Goal: Information Seeking & Learning: Compare options

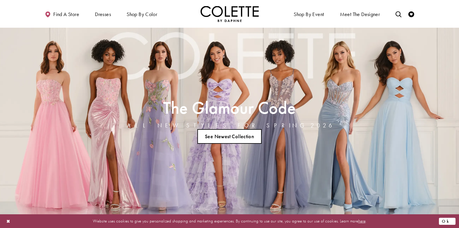
click at [452, 219] on button "Ok" at bounding box center [447, 220] width 17 height 7
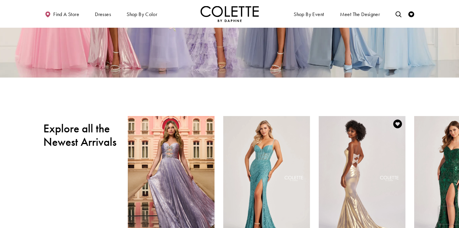
scroll to position [175, 0]
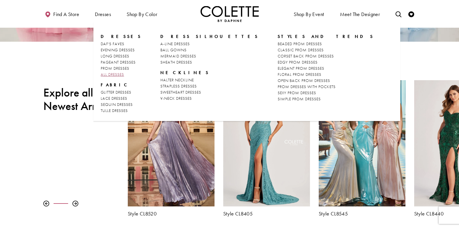
click at [113, 74] on span "ALL DRESSES" at bounding box center [112, 74] width 23 height 5
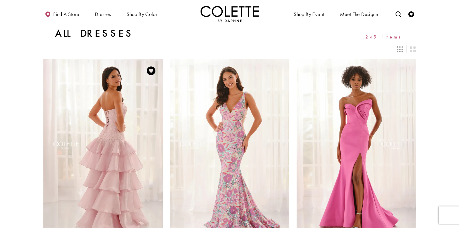
click at [137, 122] on img "Visit Colette by Daphne Style No. CL6213 Page" at bounding box center [102, 146] width 119 height 174
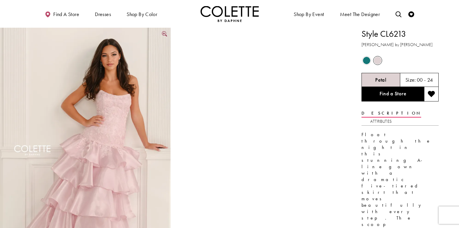
drag, startPoint x: 0, startPoint y: 0, endPoint x: 122, endPoint y: 111, distance: 165.1
click at [122, 111] on img "Full size Style CL6213 Colette by Daphne #0 Petal frontface vertical picture" at bounding box center [85, 156] width 171 height 256
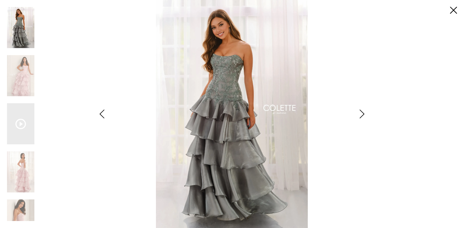
click at [360, 115] on icon "Style CL6213 Colette by Daphne Views dialog" at bounding box center [361, 113] width 15 height 9
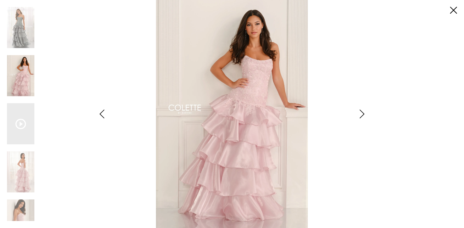
click at [357, 115] on icon "Style CL6213 Colette by Daphne Views dialog" at bounding box center [361, 113] width 15 height 9
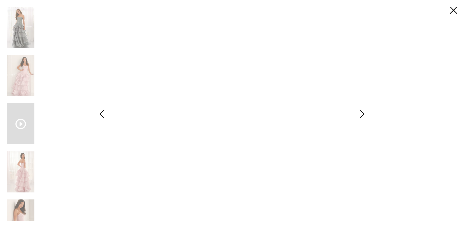
click at [357, 115] on icon "Style CL6213 Colette by Daphne Views dialog" at bounding box center [361, 113] width 15 height 9
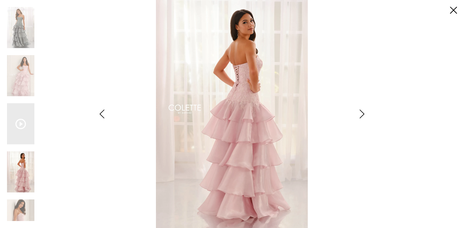
click at [357, 115] on icon "Style CL6213 Colette by Daphne Views dialog" at bounding box center [361, 113] width 15 height 9
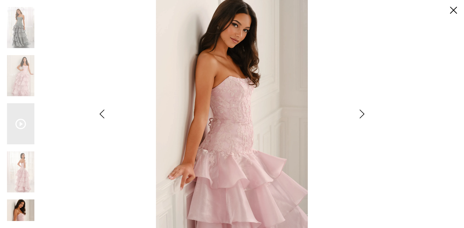
click at [357, 115] on icon "Style CL6213 Colette by Daphne Views dialog" at bounding box center [361, 113] width 15 height 9
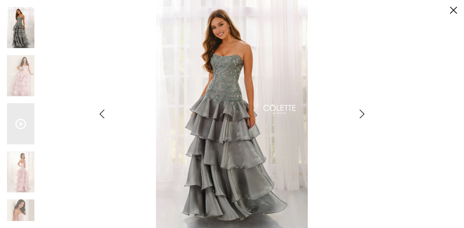
click at [357, 115] on icon "Style CL6213 Colette by Daphne Views dialog" at bounding box center [361, 113] width 15 height 9
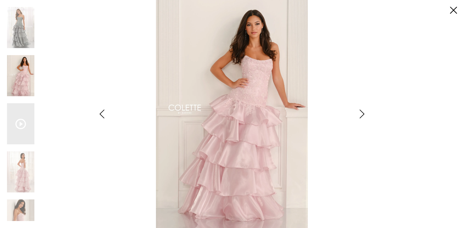
click at [357, 115] on icon "Style CL6213 Colette by Daphne Views dialog" at bounding box center [361, 113] width 15 height 9
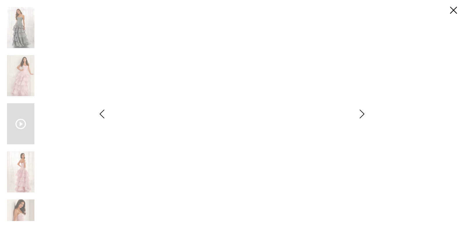
click at [357, 115] on icon "Style CL6213 Colette by Daphne Views dialog" at bounding box center [361, 113] width 15 height 9
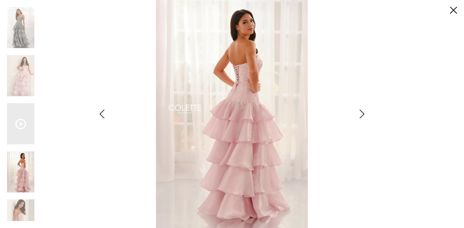
click at [357, 115] on icon "Style CL6213 Colette by Daphne Views dialog" at bounding box center [361, 113] width 15 height 9
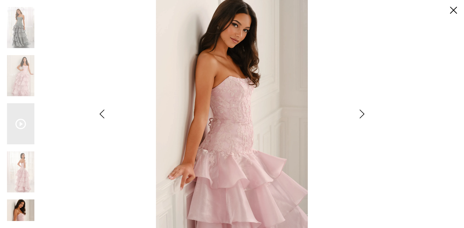
click at [357, 115] on icon "Style CL6213 Colette by Daphne Views dialog" at bounding box center [361, 113] width 15 height 9
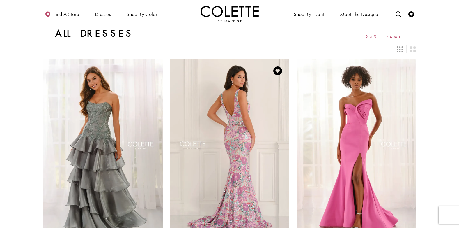
click at [253, 100] on img "Visit Colette by Daphne Style No. CL6209 Page" at bounding box center [229, 146] width 119 height 174
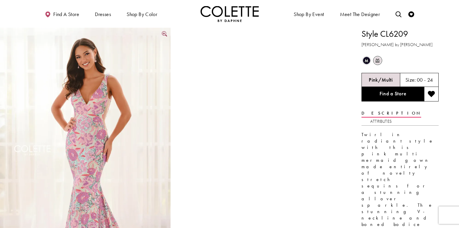
click at [144, 109] on img "Full size Style CL6209 Colette by Daphne #0 default Pink/Multi frontface vertic…" at bounding box center [85, 156] width 171 height 256
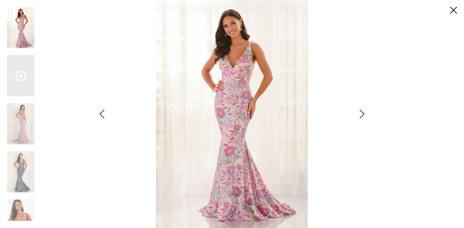
click at [360, 113] on icon "Style CL6209 Colette by Daphne Views dialog" at bounding box center [361, 113] width 15 height 9
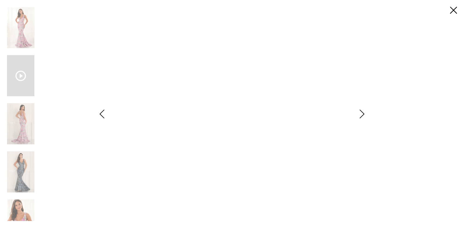
click at [360, 112] on icon "Style CL6209 Colette by Daphne Views dialog" at bounding box center [361, 113] width 15 height 9
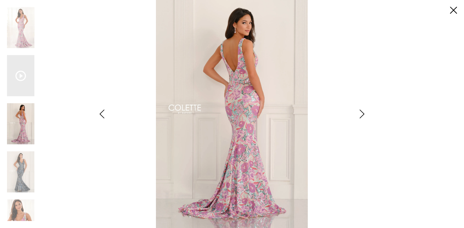
click at [361, 112] on icon "Style CL6209 Colette by Daphne Views dialog" at bounding box center [361, 113] width 15 height 9
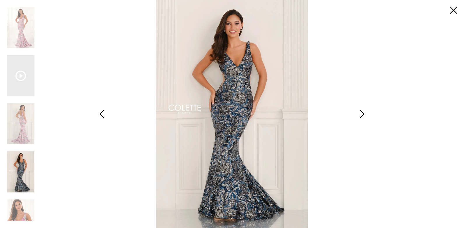
click at [361, 112] on icon "Style CL6209 Colette by Daphne Views dialog" at bounding box center [361, 113] width 15 height 9
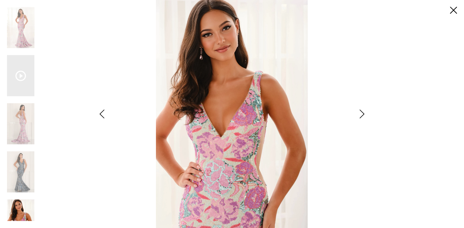
click at [361, 112] on icon "Style CL6209 Colette by Daphne Views dialog" at bounding box center [361, 113] width 15 height 9
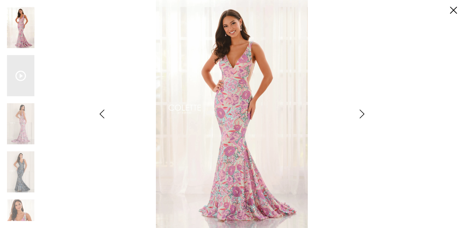
click at [360, 112] on icon "Style CL6209 Colette by Daphne Views dialog" at bounding box center [361, 113] width 15 height 9
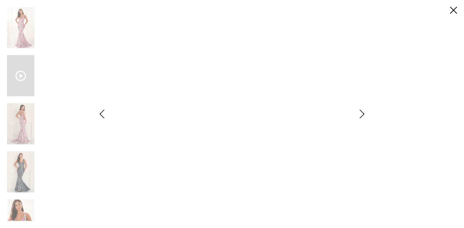
click at [358, 109] on div "Style CL6209 Colette by Daphne Views dialog" at bounding box center [361, 114] width 15 height 228
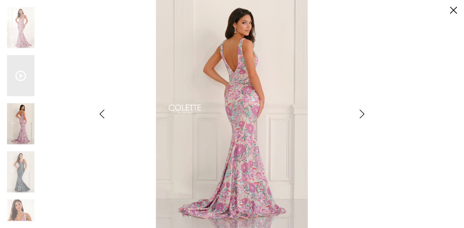
click at [354, 109] on div "Style CL6209 Colette by Daphne Views dialog" at bounding box center [361, 114] width 15 height 228
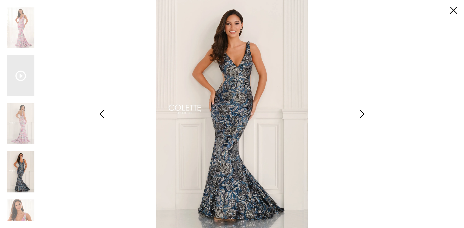
click at [354, 109] on div "Style CL6209 Colette by Daphne Views dialog" at bounding box center [361, 114] width 15 height 228
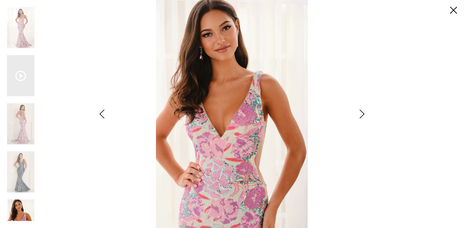
click at [354, 109] on div "Style CL6209 Colette by Daphne Views dialog" at bounding box center [361, 114] width 15 height 228
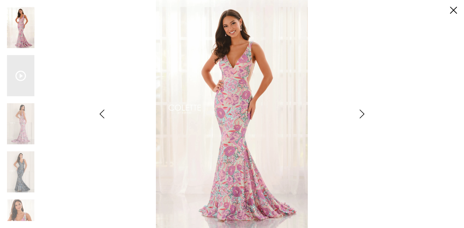
click at [354, 109] on div "Style CL6209 Colette by Daphne Views dialog" at bounding box center [361, 114] width 15 height 228
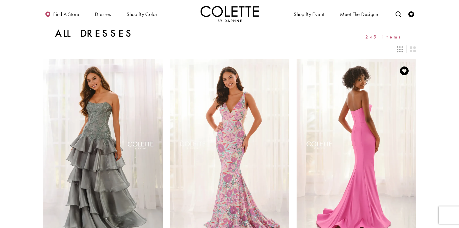
click at [353, 137] on img "Visit Colette by Daphne Style No. CL6207 Page" at bounding box center [356, 146] width 119 height 174
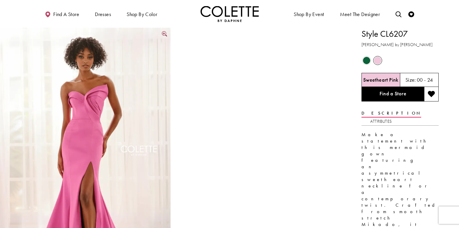
click at [117, 118] on img "Full size Style CL6207 Colette by Daphne #0 default Sweetheart Pink frontface v…" at bounding box center [85, 156] width 171 height 256
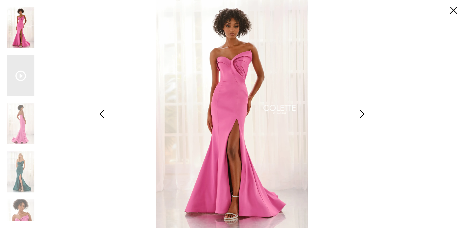
click at [362, 114] on icon "Style CL6207 Colette by Daphne Views dialog" at bounding box center [361, 113] width 15 height 9
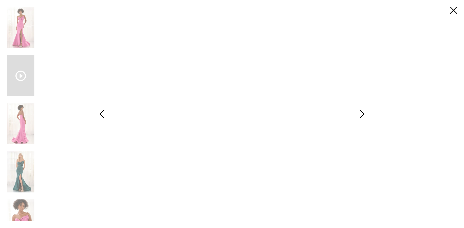
click at [362, 114] on icon "Style CL6207 Colette by Daphne Views dialog" at bounding box center [361, 113] width 15 height 9
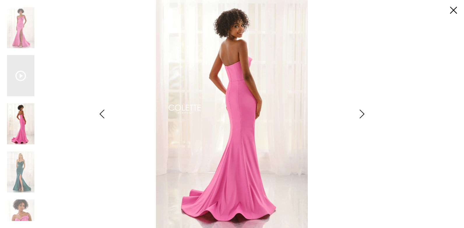
click at [362, 114] on icon "Style CL6207 Colette by Daphne Views dialog" at bounding box center [361, 113] width 15 height 9
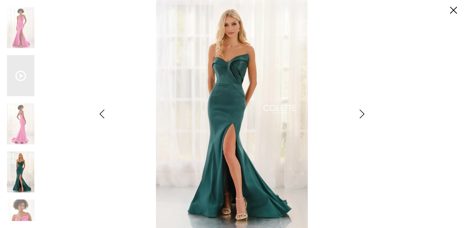
click at [362, 114] on icon "Style CL6207 Colette by Daphne Views dialog" at bounding box center [361, 113] width 15 height 9
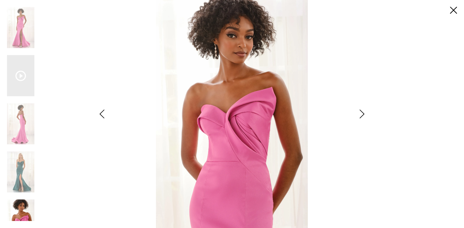
click at [362, 114] on icon "Style CL6207 Colette by Daphne Views dialog" at bounding box center [361, 113] width 15 height 9
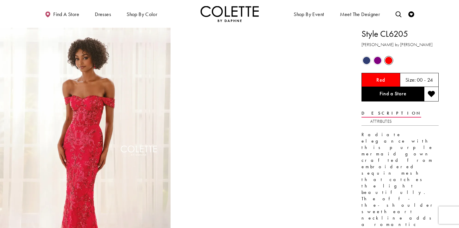
click at [127, 164] on img "Full size Style CL6205 Colette by Daphne #0 Red frontface vertical picture" at bounding box center [85, 156] width 171 height 256
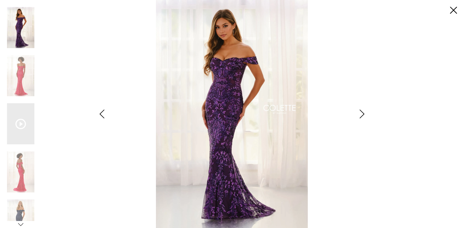
click at [360, 113] on icon "Style CL6205 Colette by Daphne Views dialog" at bounding box center [361, 113] width 15 height 9
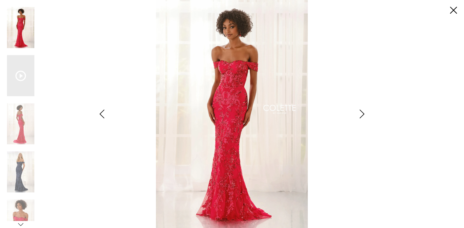
click at [366, 110] on icon "Style CL6205 Colette by Daphne Views dialog" at bounding box center [361, 113] width 15 height 9
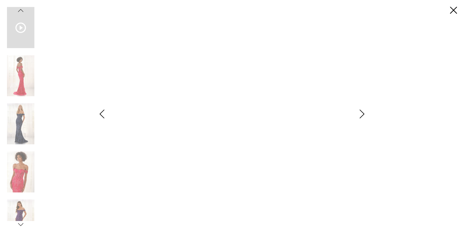
click at [363, 114] on icon "Style CL6205 Colette by Daphne Views dialog" at bounding box center [361, 113] width 15 height 9
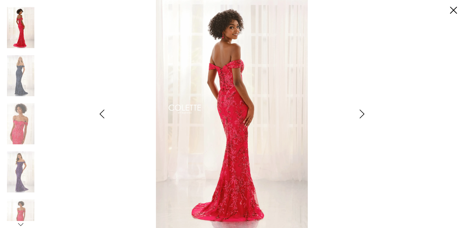
click at [361, 113] on icon "Style CL6205 Colette by Daphne Views dialog" at bounding box center [361, 113] width 15 height 9
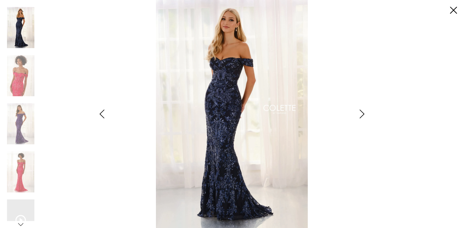
click at [361, 113] on icon "Style CL6205 Colette by Daphne Views dialog" at bounding box center [361, 113] width 15 height 9
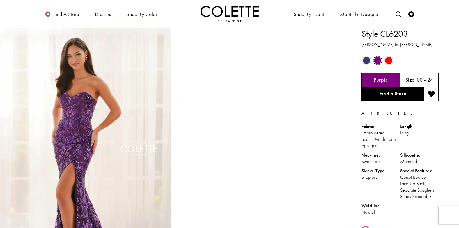
click at [143, 147] on img "Full size Style CL6203 Colette by Daphne #0 default Purple frontface vertical p…" at bounding box center [85, 156] width 171 height 256
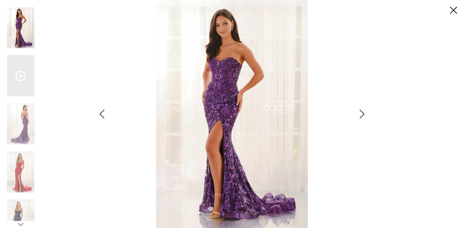
click at [361, 111] on icon "Style CL6203 Colette by Daphne Views dialog" at bounding box center [361, 113] width 15 height 9
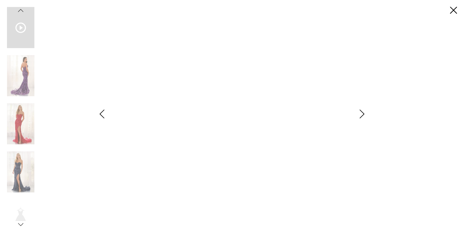
click at [361, 111] on icon "Style CL6203 Colette by Daphne Views dialog" at bounding box center [361, 113] width 15 height 9
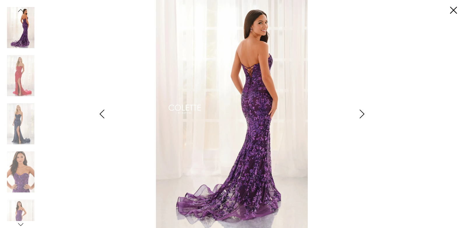
click at [361, 111] on icon "Style CL6203 Colette by Daphne Views dialog" at bounding box center [361, 113] width 15 height 9
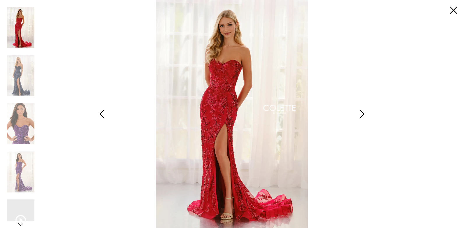
click at [361, 111] on icon "Style CL6203 Colette by Daphne Views dialog" at bounding box center [361, 113] width 15 height 9
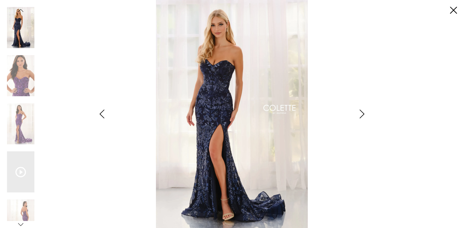
click at [361, 111] on icon "Style CL6203 Colette by Daphne Views dialog" at bounding box center [361, 113] width 15 height 9
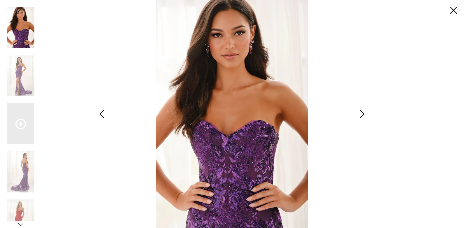
click at [361, 111] on icon "Style CL6203 Colette by Daphne Views dialog" at bounding box center [361, 113] width 15 height 9
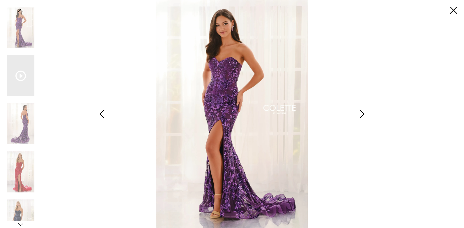
click at [361, 111] on icon "Style CL6203 Colette by Daphne Views dialog" at bounding box center [361, 113] width 15 height 9
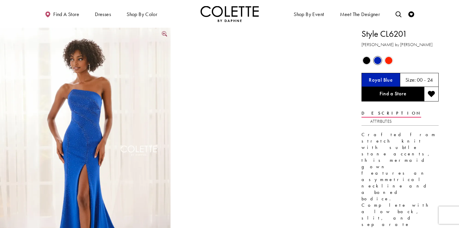
click at [119, 107] on img "Full size Style CL6201 Colette by Daphne #0 Royal Blue frontface vertical pictu…" at bounding box center [85, 156] width 171 height 256
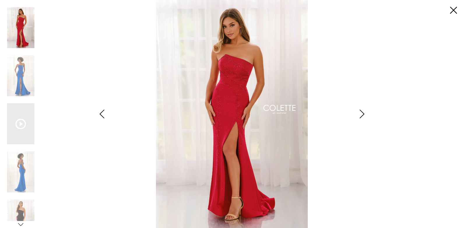
click at [360, 115] on icon "Style CL6201 Colette by Daphne Views dialog" at bounding box center [361, 113] width 15 height 9
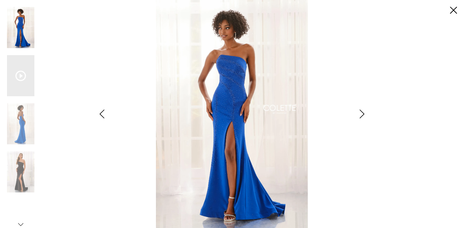
click at [360, 115] on icon "Style CL6201 Colette by Daphne Views dialog" at bounding box center [361, 113] width 15 height 9
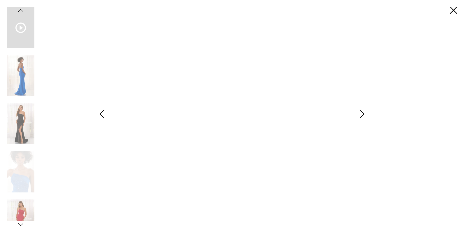
click at [360, 115] on icon "Style CL6201 Colette by Daphne Views dialog" at bounding box center [361, 113] width 15 height 9
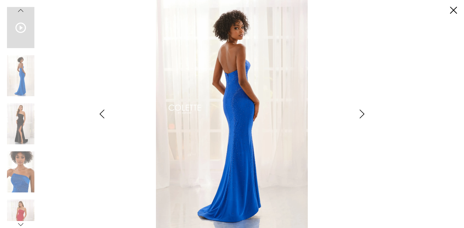
click at [102, 116] on icon "Style CL6201 Colette by Daphne Views dialog" at bounding box center [102, 113] width 15 height 9
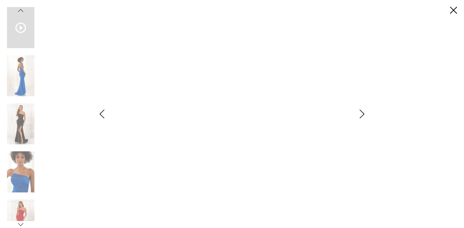
click at [360, 116] on icon "Style CL6201 Colette by Daphne Views dialog" at bounding box center [361, 113] width 15 height 9
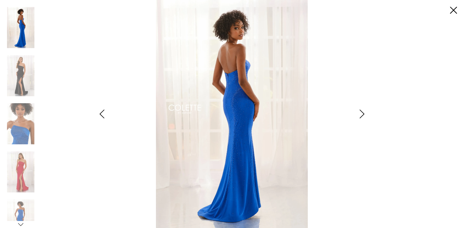
click at [360, 116] on icon "Style CL6201 Colette by Daphne Views dialog" at bounding box center [361, 113] width 15 height 9
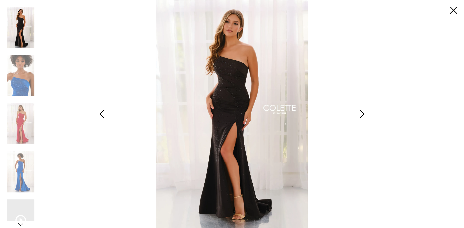
click at [360, 114] on icon "Style CL6201 Colette by Daphne Views dialog" at bounding box center [361, 113] width 15 height 9
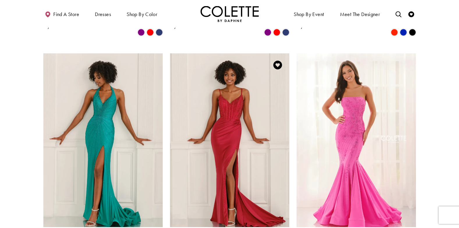
scroll to position [437, 0]
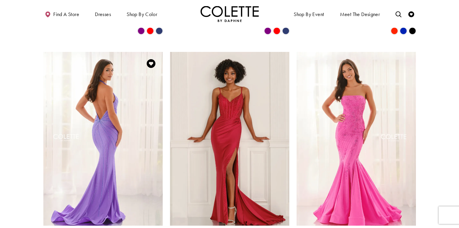
click at [116, 119] on img "Visit Colette by Daphne Style No. CL6199 Page" at bounding box center [102, 139] width 119 height 174
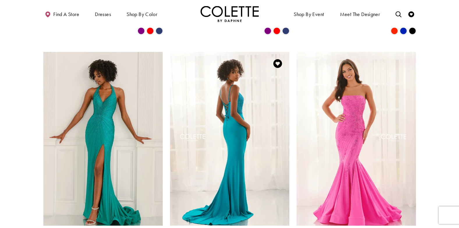
click at [238, 115] on img "Visit Colette by Daphne Style No. CL6197 Page" at bounding box center [229, 139] width 119 height 174
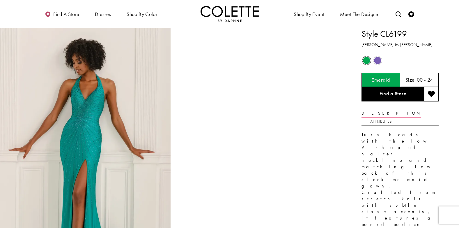
click at [116, 119] on img "Full size Style CL6199 Colette by Daphne #0 default Emerald frontface vertical …" at bounding box center [85, 156] width 171 height 256
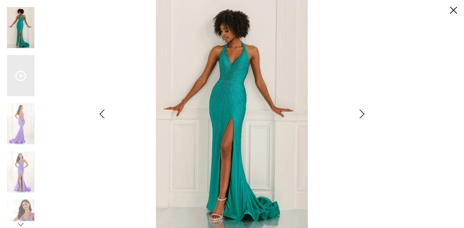
click at [360, 113] on icon "Style CL6199 Colette by Daphne Views dialog" at bounding box center [361, 113] width 15 height 9
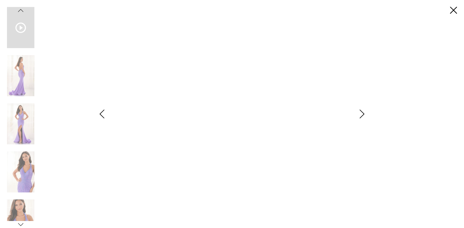
click at [355, 115] on icon "Style CL6199 Colette by Daphne Views dialog" at bounding box center [361, 113] width 15 height 9
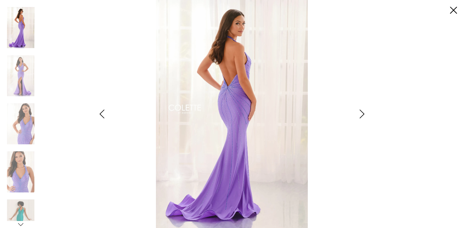
click at [355, 115] on icon "Style CL6199 Colette by Daphne Views dialog" at bounding box center [361, 113] width 15 height 9
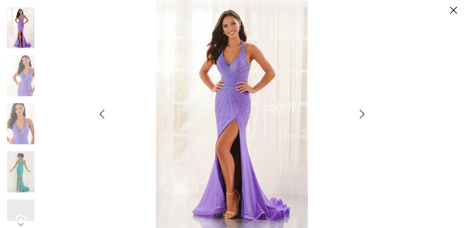
drag, startPoint x: 355, startPoint y: 115, endPoint x: 374, endPoint y: 154, distance: 43.9
click at [374, 154] on div "**********" at bounding box center [232, 114] width 450 height 228
click at [361, 114] on icon "Style CL6199 Colette by Daphne Views dialog" at bounding box center [361, 113] width 15 height 9
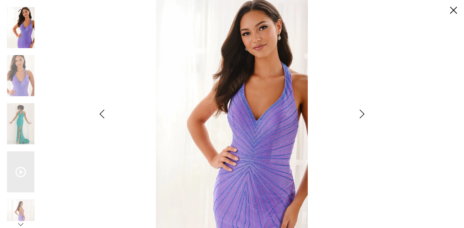
click at [361, 114] on icon "Style CL6199 Colette by Daphne Views dialog" at bounding box center [361, 113] width 15 height 9
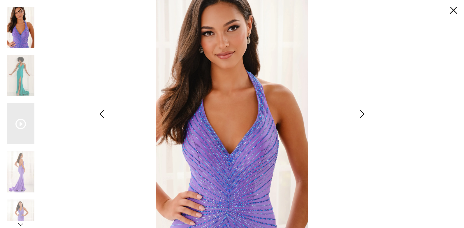
click at [361, 114] on icon "Style CL6199 Colette by Daphne Views dialog" at bounding box center [361, 113] width 15 height 9
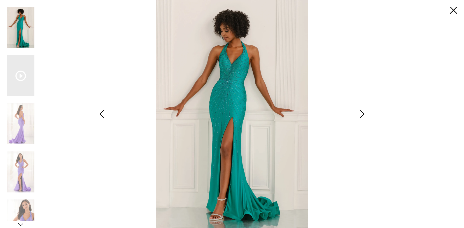
click at [361, 114] on icon "Style CL6199 Colette by Daphne Views dialog" at bounding box center [361, 113] width 15 height 9
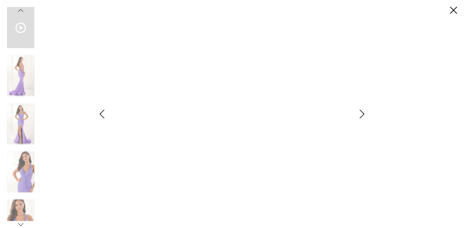
click at [361, 114] on icon "Style CL6199 Colette by Daphne Views dialog" at bounding box center [361, 113] width 15 height 9
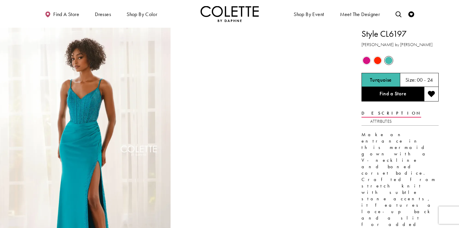
click at [72, 131] on img "Full size Style CL6197 Colette by Daphne #0 Turquoise frontface vertical picture" at bounding box center [85, 156] width 171 height 256
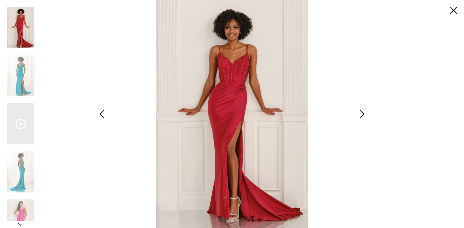
click at [359, 114] on icon "Style CL6197 Colette by Daphne Views dialog" at bounding box center [361, 113] width 15 height 9
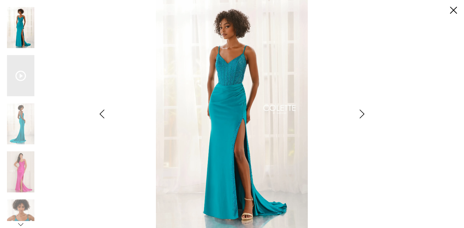
click at [359, 114] on icon "Style CL6197 Colette by Daphne Views dialog" at bounding box center [361, 113] width 15 height 9
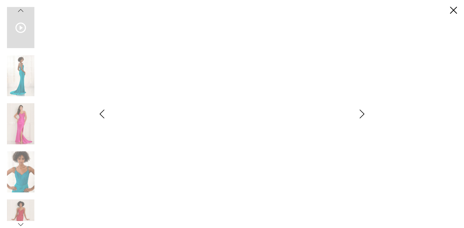
click at [359, 114] on icon "Style CL6197 Colette by Daphne Views dialog" at bounding box center [361, 113] width 15 height 9
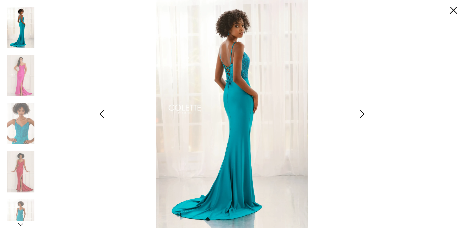
click at [359, 114] on icon "Style CL6197 Colette by Daphne Views dialog" at bounding box center [361, 113] width 15 height 9
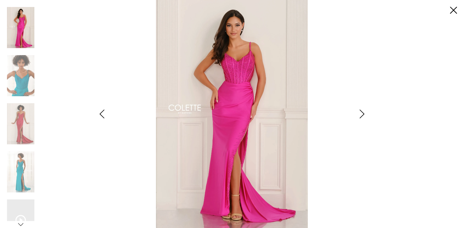
click at [359, 114] on icon "Style CL6197 Colette by Daphne Views dialog" at bounding box center [361, 113] width 15 height 9
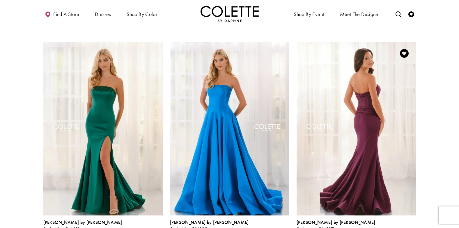
scroll to position [670, 0]
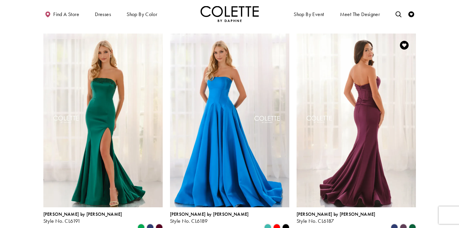
click at [347, 79] on img "Visit Colette by Daphne Style No. CL6187 Page" at bounding box center [356, 120] width 119 height 174
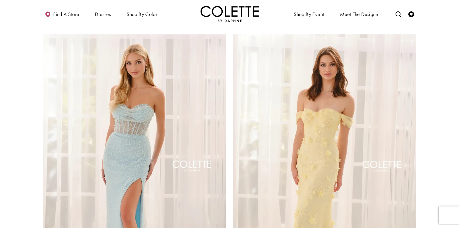
scroll to position [932, 0]
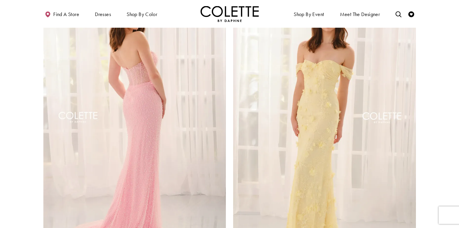
click at [131, 82] on img "Visit Colette by Daphne Style No. CL6185 Page" at bounding box center [134, 119] width 183 height 266
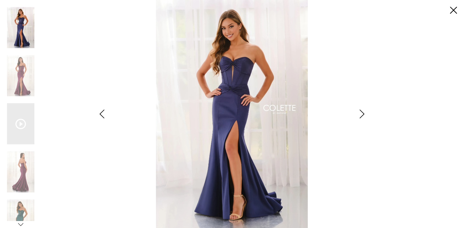
click at [358, 111] on icon "Style CL6187 Colette by Daphne Views dialog" at bounding box center [361, 113] width 15 height 9
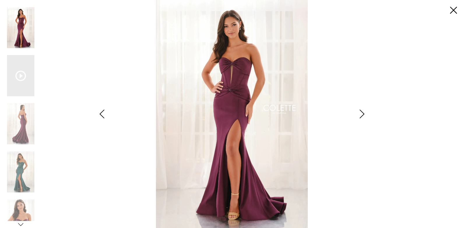
click at [358, 111] on icon "Style CL6187 Colette by Daphne Views dialog" at bounding box center [361, 113] width 15 height 9
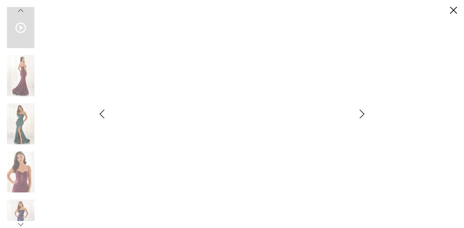
click at [358, 111] on icon "Style CL6187 Colette by Daphne Views dialog" at bounding box center [361, 113] width 15 height 9
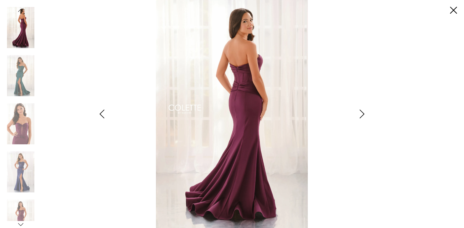
click at [358, 111] on icon "Style CL6187 Colette by Daphne Views dialog" at bounding box center [361, 113] width 15 height 9
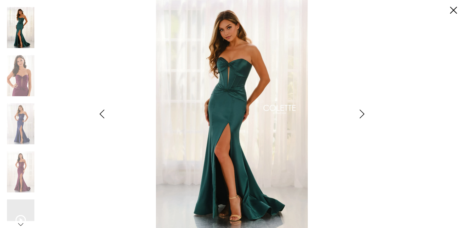
click at [358, 111] on icon "Style CL6187 Colette by Daphne Views dialog" at bounding box center [361, 113] width 15 height 9
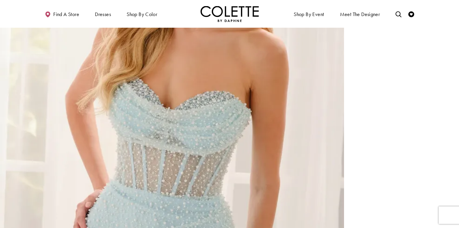
scroll to position [1019, 0]
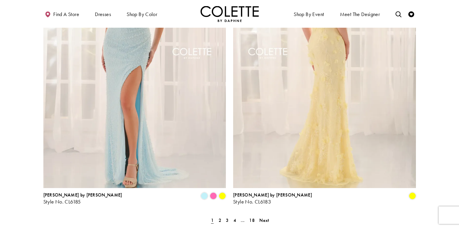
scroll to position [1019, 0]
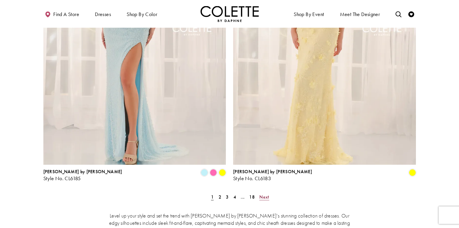
click at [268, 194] on span "Next" at bounding box center [264, 197] width 10 height 6
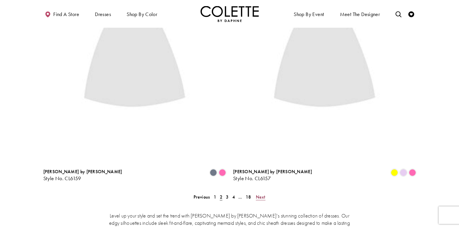
scroll to position [31, 0]
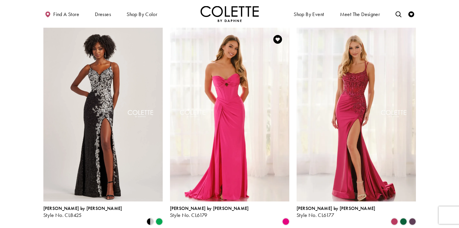
click at [229, 106] on img "Visit Colette by Daphne Style No. CL6179 Page" at bounding box center [229, 115] width 119 height 174
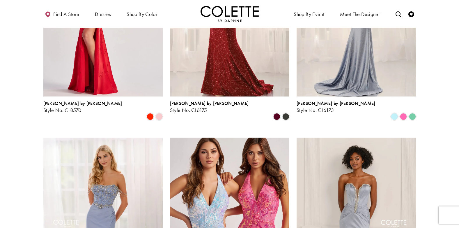
scroll to position [381, 0]
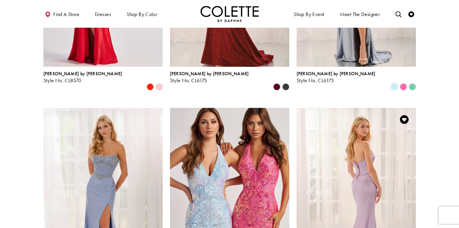
click at [349, 163] on img "Visit Colette by Daphne Style No. CL6169 Page" at bounding box center [356, 195] width 119 height 174
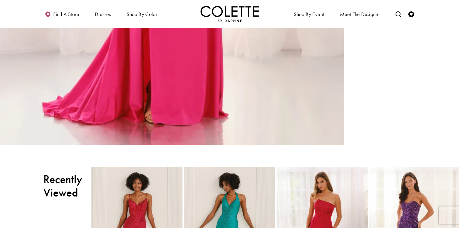
scroll to position [437, 0]
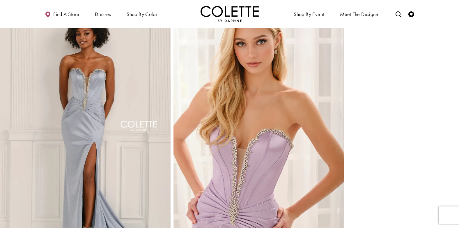
click at [104, 126] on img "Full size Style CL6169 Colette by Daphne #4 default Light Blue frontface vertic…" at bounding box center [85, 131] width 171 height 256
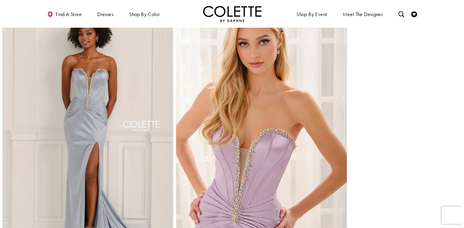
scroll to position [546, 0]
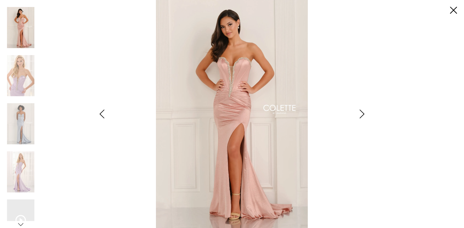
click at [358, 114] on icon "Style CL6169 Colette by Daphne Views dialog" at bounding box center [361, 113] width 15 height 9
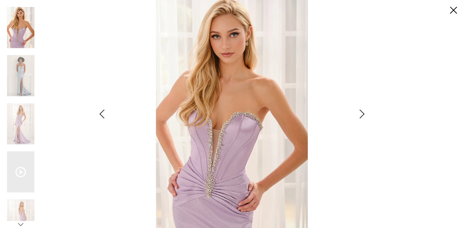
click at [358, 114] on icon "Style CL6169 Colette by Daphne Views dialog" at bounding box center [361, 113] width 15 height 9
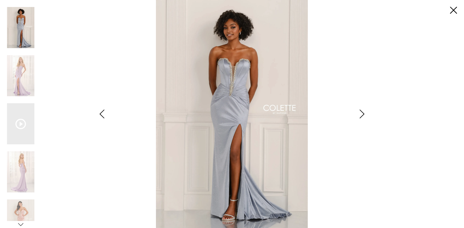
click at [358, 114] on icon "Style CL6169 Colette by Daphne Views dialog" at bounding box center [361, 113] width 15 height 9
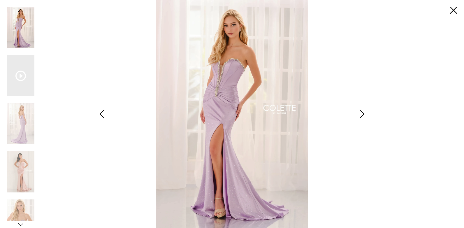
click at [358, 114] on icon "Style CL6169 Colette by Daphne Views dialog" at bounding box center [361, 113] width 15 height 9
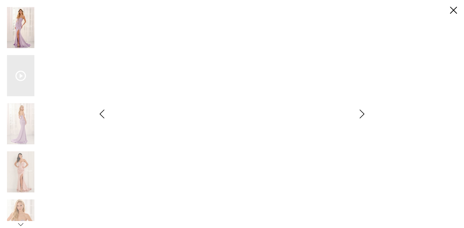
click at [358, 114] on icon "Style CL6169 Colette by Daphne Views dialog" at bounding box center [361, 113] width 15 height 9
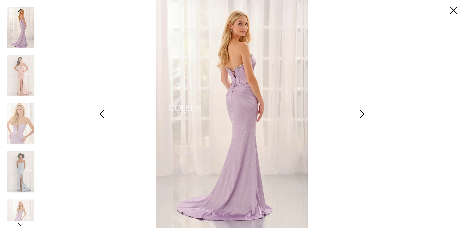
click at [358, 114] on icon "Style CL6169 Colette by Daphne Views dialog" at bounding box center [361, 113] width 15 height 9
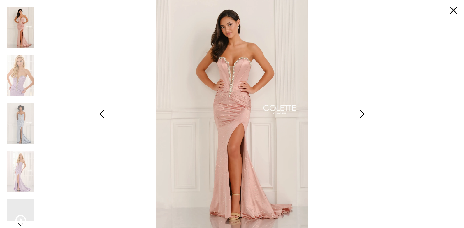
click at [358, 114] on icon "Style CL6169 Colette by Daphne Views dialog" at bounding box center [361, 113] width 15 height 9
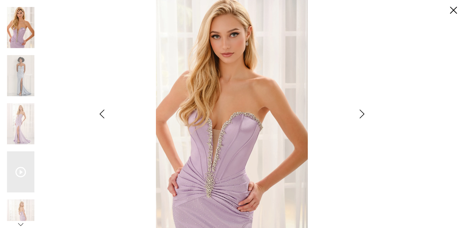
click at [358, 114] on icon "Style CL6169 Colette by Daphne Views dialog" at bounding box center [361, 113] width 15 height 9
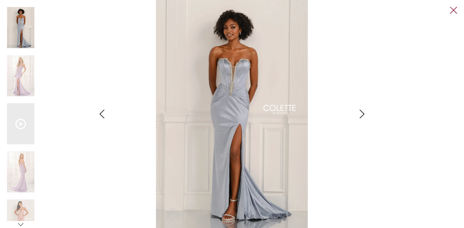
click at [451, 7] on link "Close" at bounding box center [453, 10] width 7 height 7
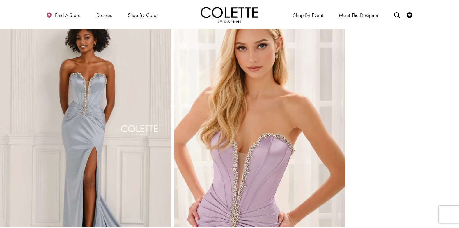
scroll to position [542, 0]
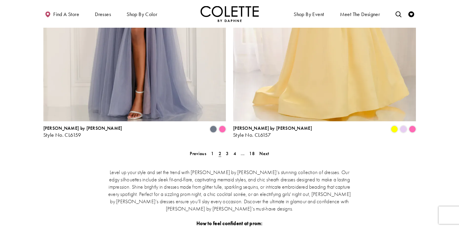
scroll to position [1080, 0]
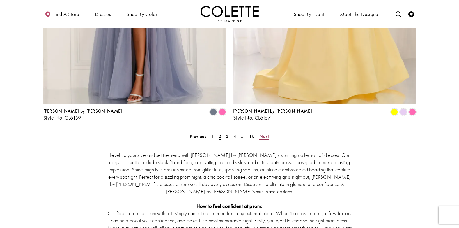
click at [260, 133] on span "Next" at bounding box center [264, 136] width 10 height 6
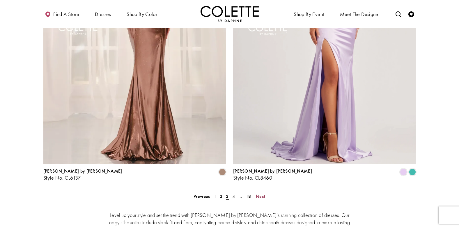
scroll to position [1021, 0]
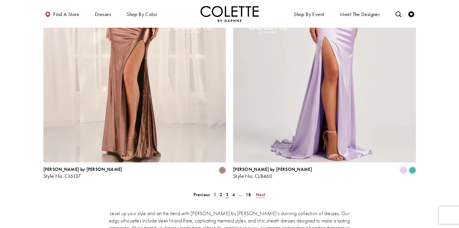
click at [259, 191] on span "Next" at bounding box center [261, 194] width 10 height 6
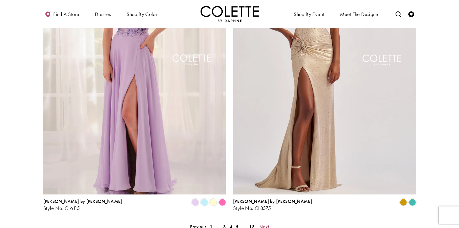
scroll to position [992, 0]
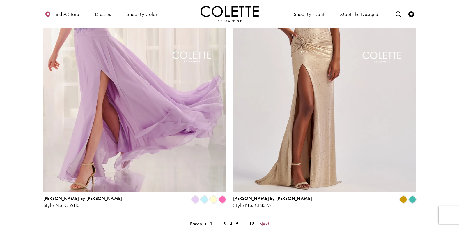
click at [265, 220] on span "Next" at bounding box center [264, 223] width 10 height 6
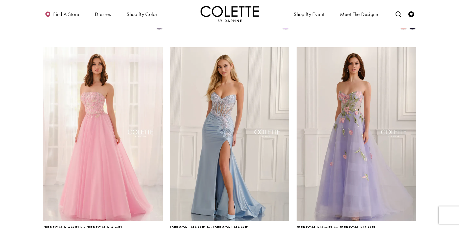
scroll to position [439, 0]
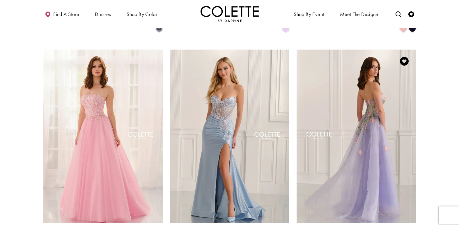
click at [324, 94] on img "Visit Colette by Daphne Style No. CL6103 Page" at bounding box center [356, 136] width 119 height 174
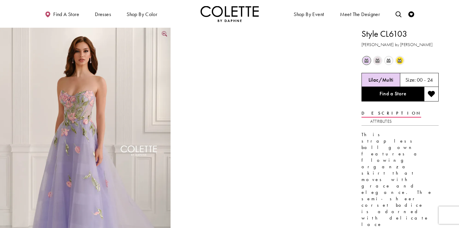
click at [61, 109] on img "Full size Style CL6103 Colette by Daphne #0 default Lilac/Multi frontface verti…" at bounding box center [85, 156] width 171 height 256
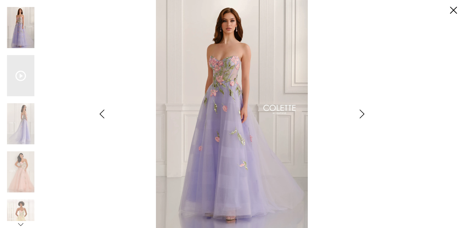
click at [362, 112] on icon "Style CL6103 Colette by Daphne Views dialog" at bounding box center [361, 113] width 15 height 9
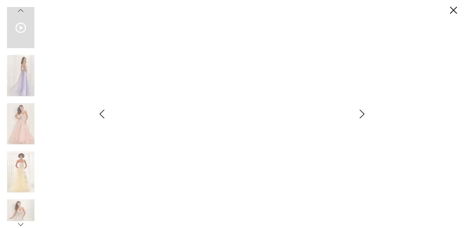
click at [362, 112] on icon "Style CL6103 Colette by Daphne Views dialog" at bounding box center [361, 113] width 15 height 9
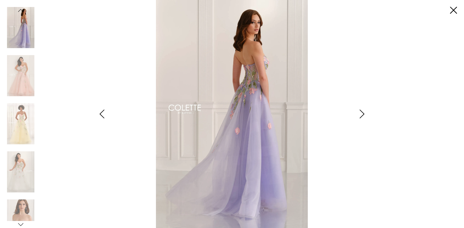
click at [362, 112] on icon "Style CL6103 Colette by Daphne Views dialog" at bounding box center [361, 113] width 15 height 9
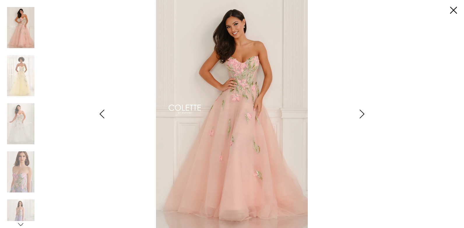
click at [362, 112] on icon "Style CL6103 Colette by Daphne Views dialog" at bounding box center [361, 113] width 15 height 9
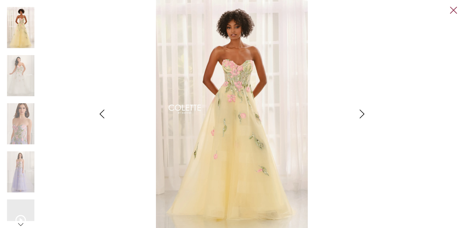
click at [452, 11] on link "Close" at bounding box center [453, 10] width 7 height 7
